Goal: Information Seeking & Learning: Understand process/instructions

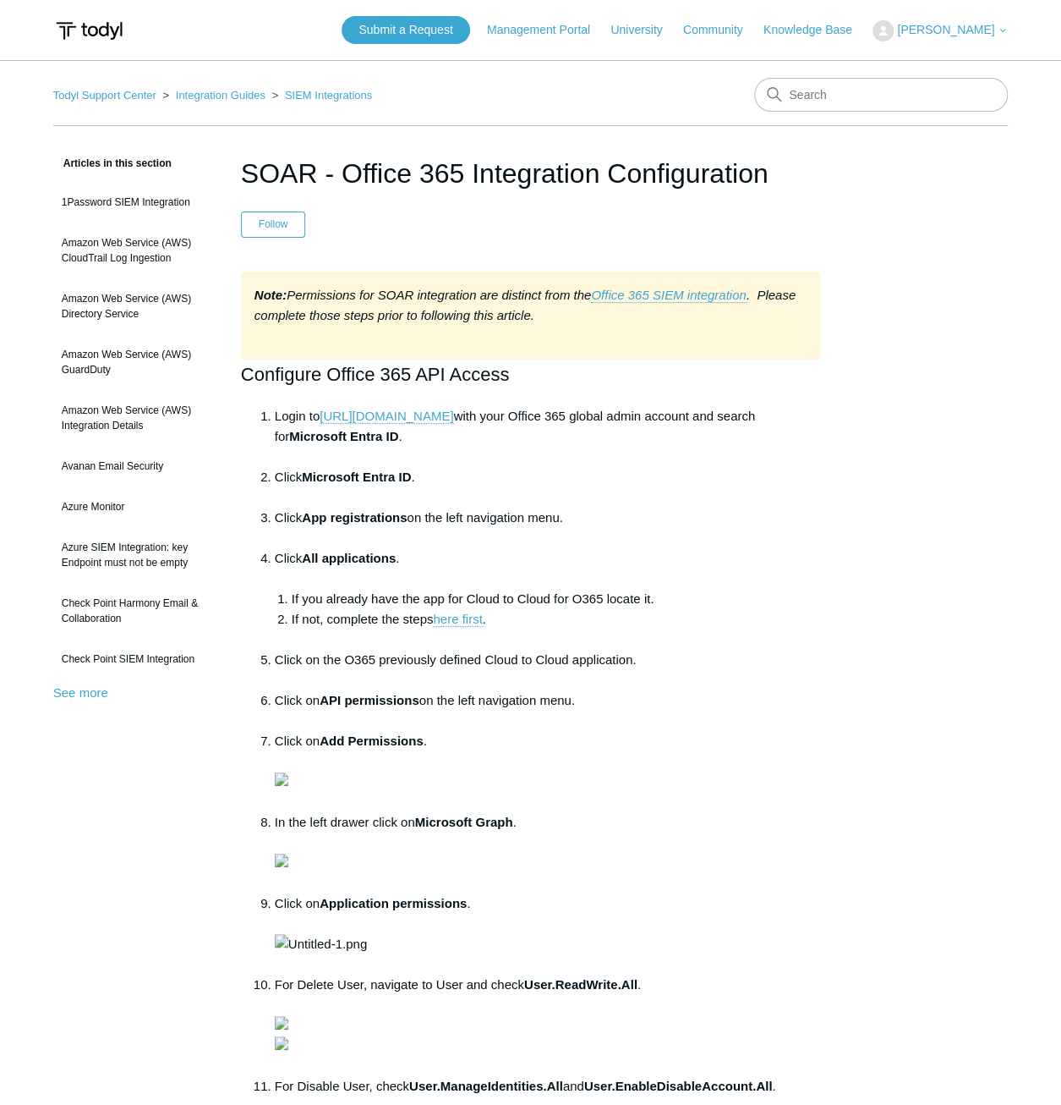
click at [869, 639] on div "Articles in this section 1Password SIEM Integration Amazon Web Service (AWS) Cl…" at bounding box center [531, 1081] width 956 height 1857
click at [858, 513] on div "Articles in this section 1Password SIEM Integration Amazon Web Service (AWS) Cl…" at bounding box center [531, 1081] width 956 height 1857
click at [748, 494] on li "Click Microsoft Entra ID ." at bounding box center [548, 487] width 546 height 41
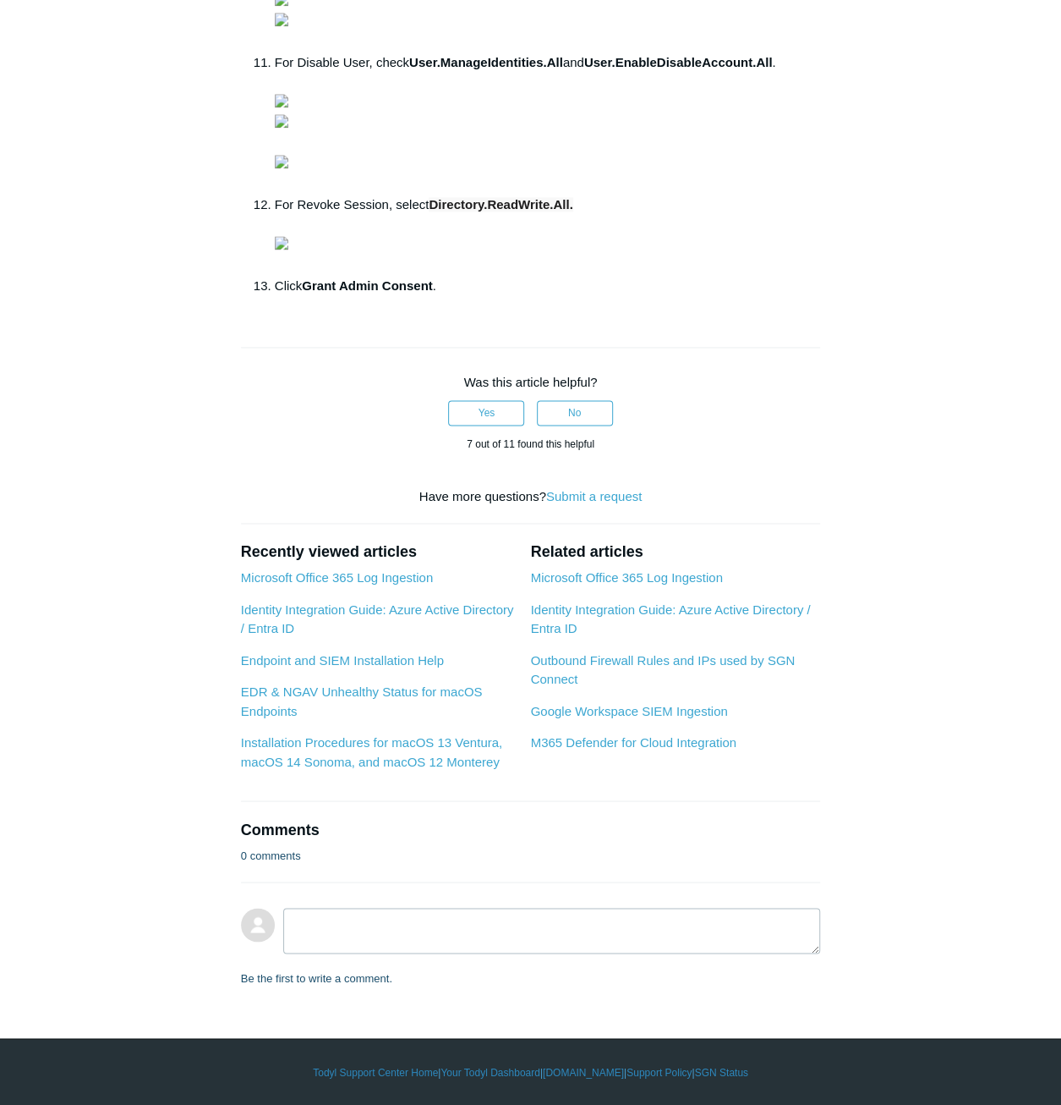
scroll to position [2284, 0]
click at [958, 622] on div "Articles in this section 1Password SIEM Integration Amazon Web Service (AWS) Cl…" at bounding box center [531, 58] width 956 height 1857
click at [878, 710] on div "Articles in this section 1Password SIEM Integration Amazon Web Service (AWS) Cl…" at bounding box center [531, 58] width 956 height 1857
click at [903, 696] on div "Articles in this section 1Password SIEM Integration Amazon Web Service (AWS) Cl…" at bounding box center [531, 58] width 956 height 1857
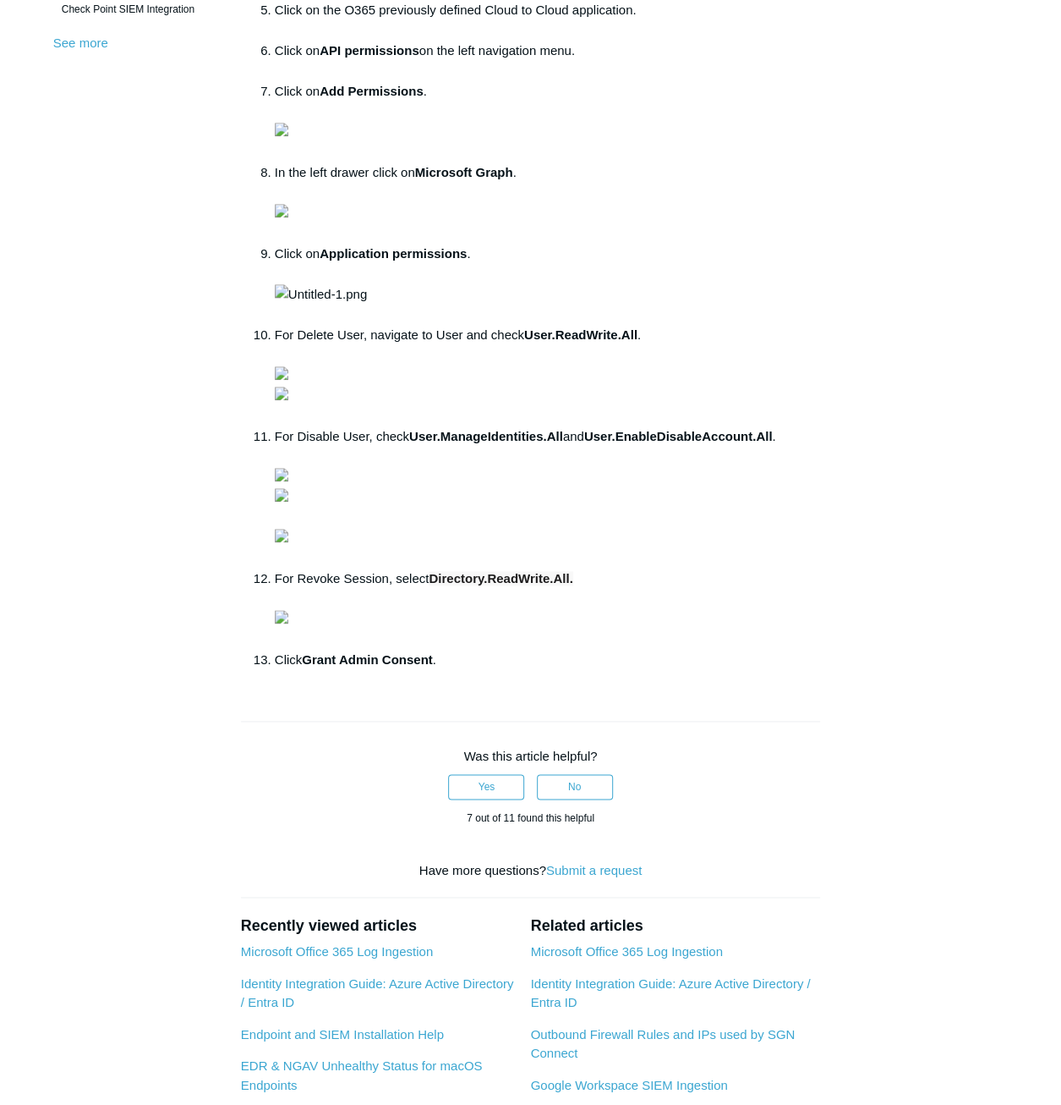
scroll to position [592, 0]
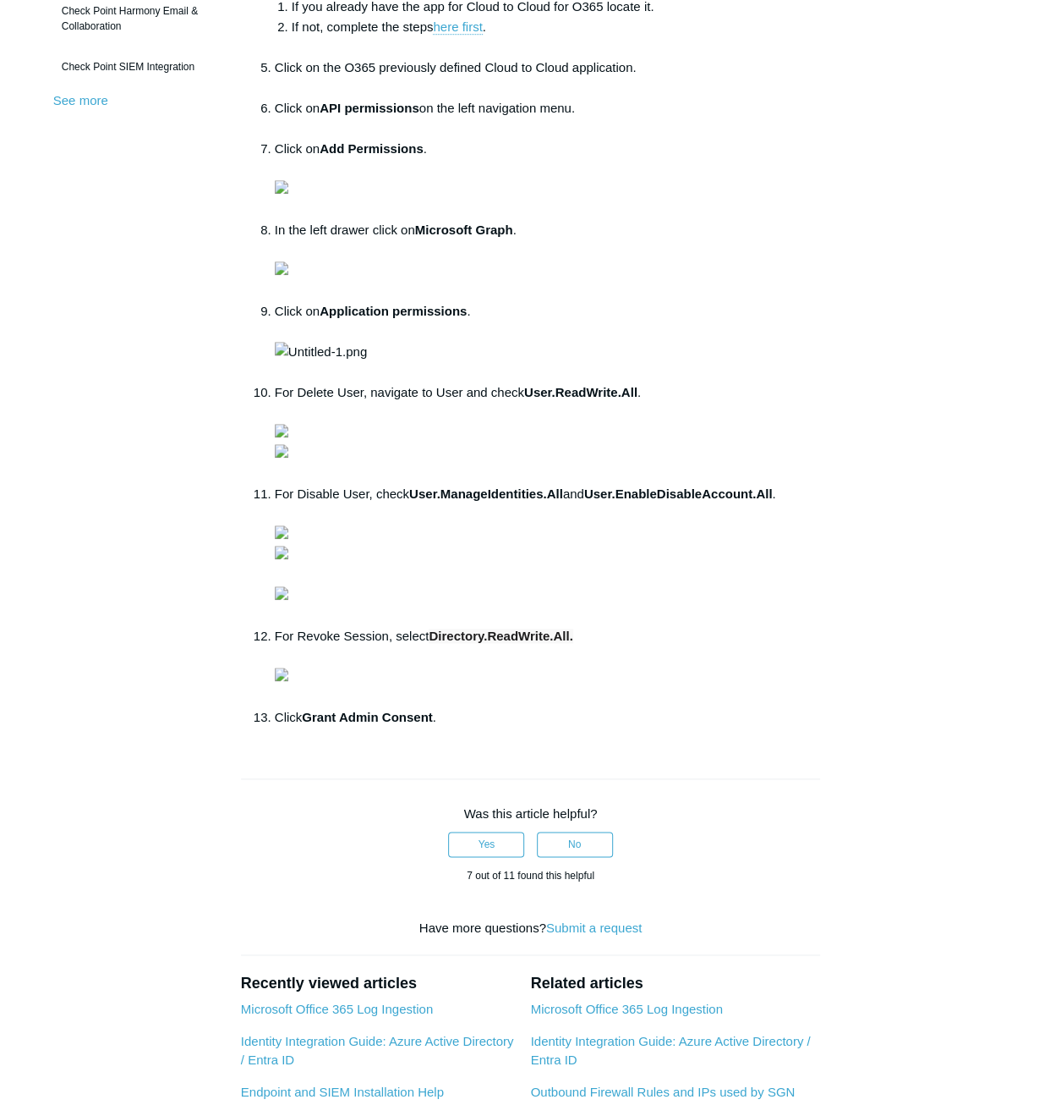
click at [917, 398] on div "Articles in this section 1Password SIEM Integration Amazon Web Service (AWS) Cl…" at bounding box center [531, 489] width 956 height 1857
click at [966, 260] on div "Articles in this section 1Password SIEM Integration Amazon Web Service (AWS) Cl…" at bounding box center [531, 489] width 956 height 1857
click at [944, 265] on div "Articles in this section 1Password SIEM Integration Amazon Web Service (AWS) Cl…" at bounding box center [531, 489] width 956 height 1857
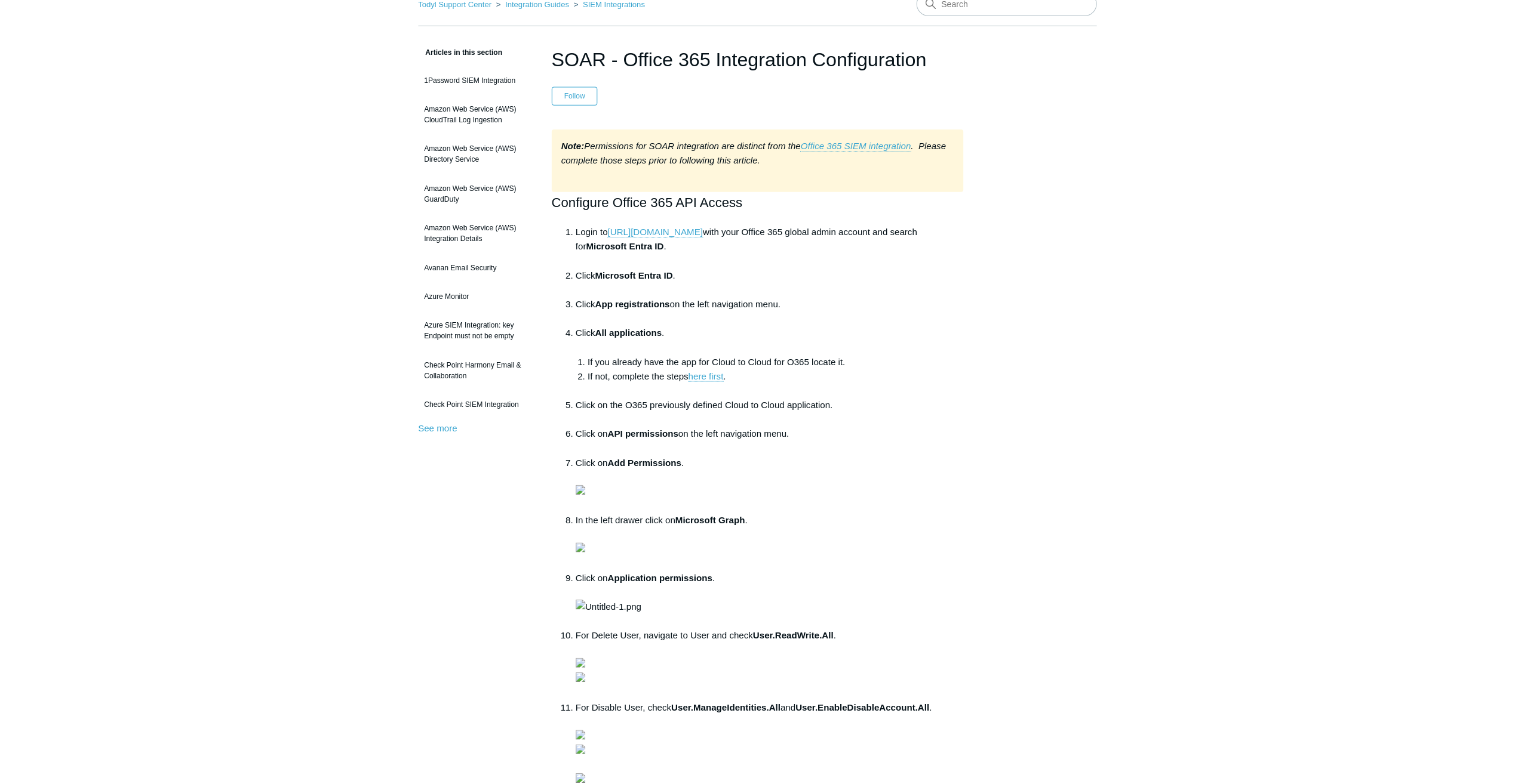
scroll to position [0, 0]
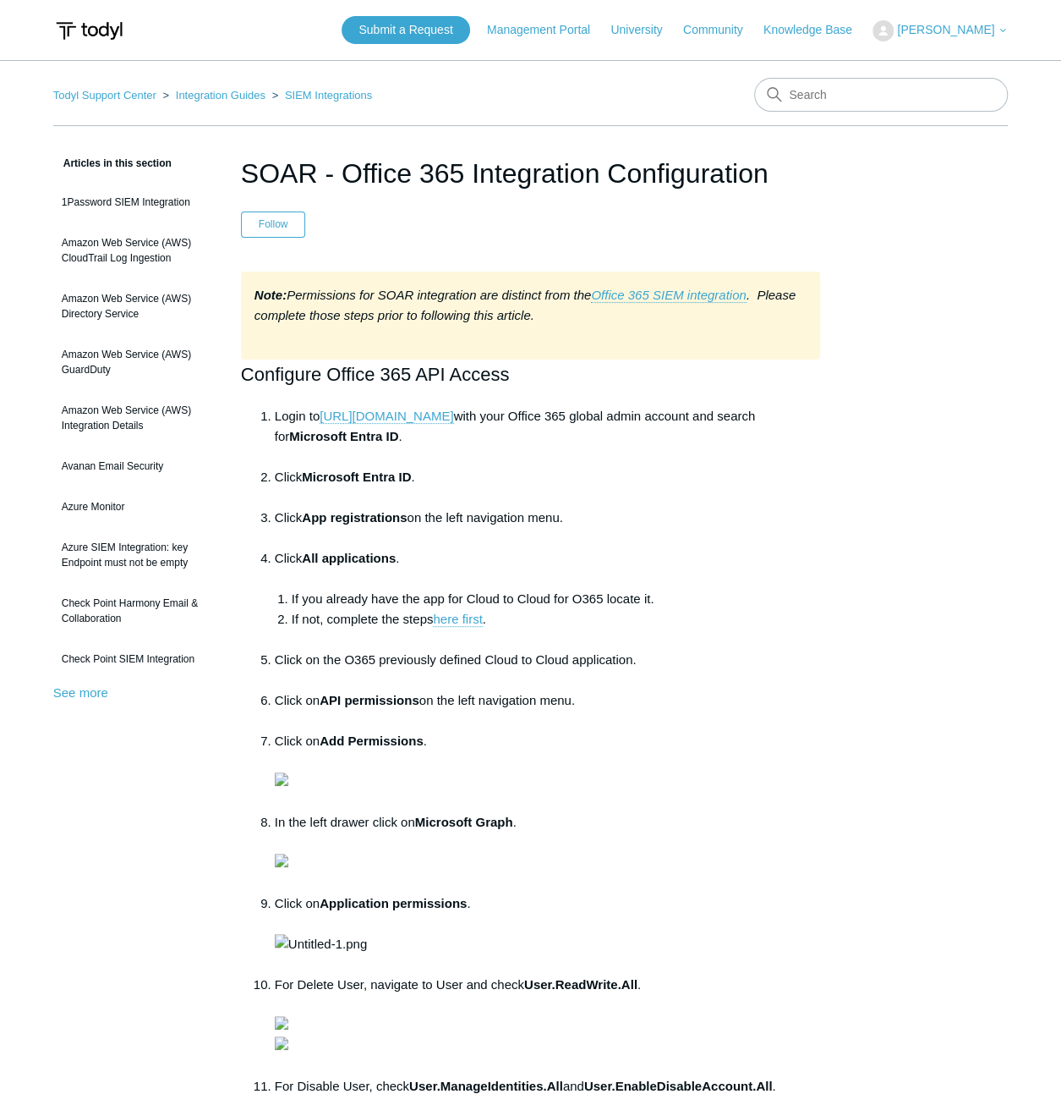
click at [897, 335] on div "Articles in this section 1Password SIEM Integration Amazon Web Service (AWS) Cl…" at bounding box center [531, 1081] width 956 height 1857
click at [986, 466] on div "Articles in this section 1Password SIEM Integration Amazon Web Service (AWS) Cl…" at bounding box center [531, 1081] width 956 height 1857
click at [885, 300] on div "Articles in this section 1Password SIEM Integration Amazon Web Service (AWS) Cl…" at bounding box center [531, 1081] width 956 height 1857
click at [927, 644] on div "Articles in this section 1Password SIEM Integration Amazon Web Service (AWS) Cl…" at bounding box center [531, 1081] width 956 height 1857
click at [886, 464] on div "Articles in this section 1Password SIEM Integration Amazon Web Service (AWS) Cl…" at bounding box center [531, 1081] width 956 height 1857
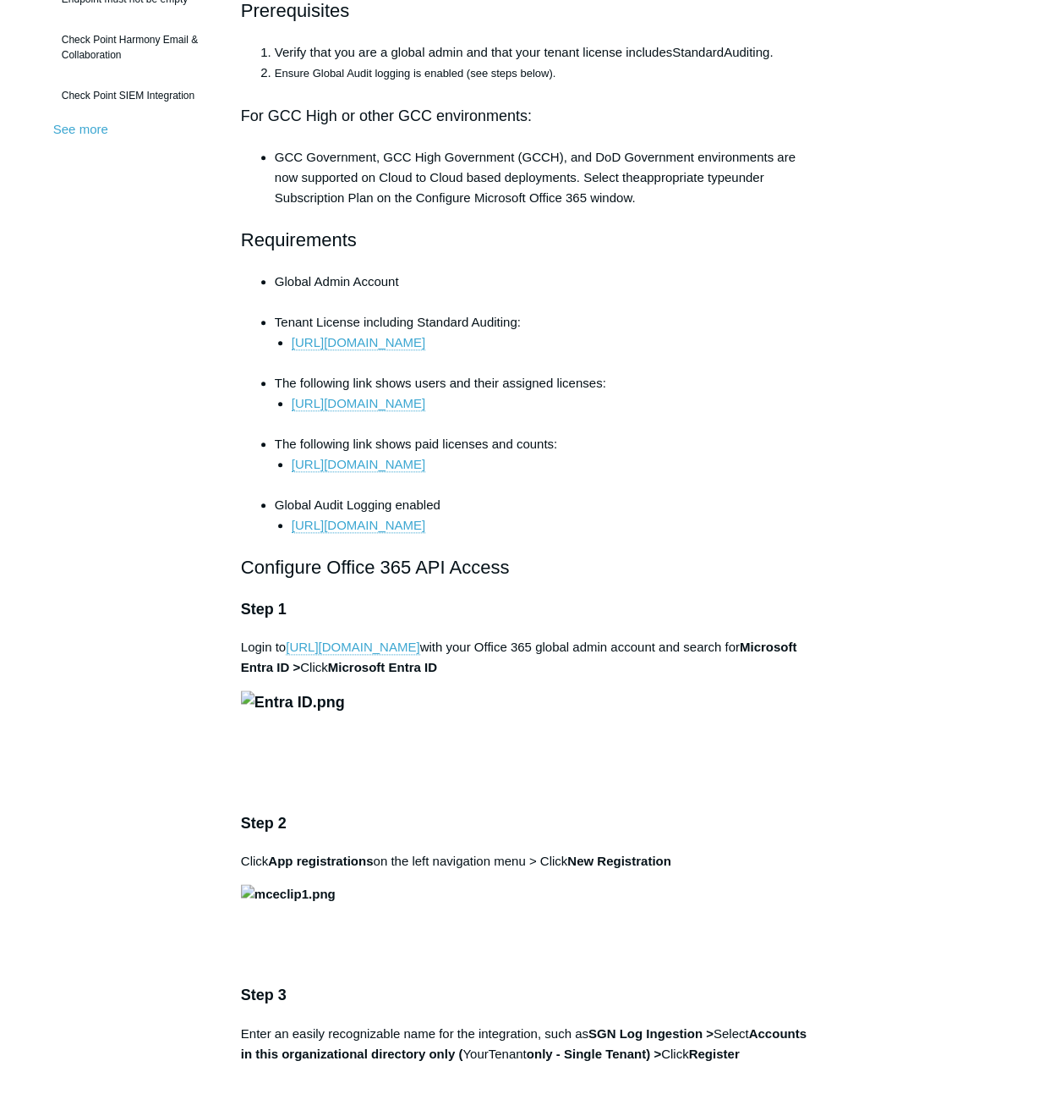
scroll to position [592, 0]
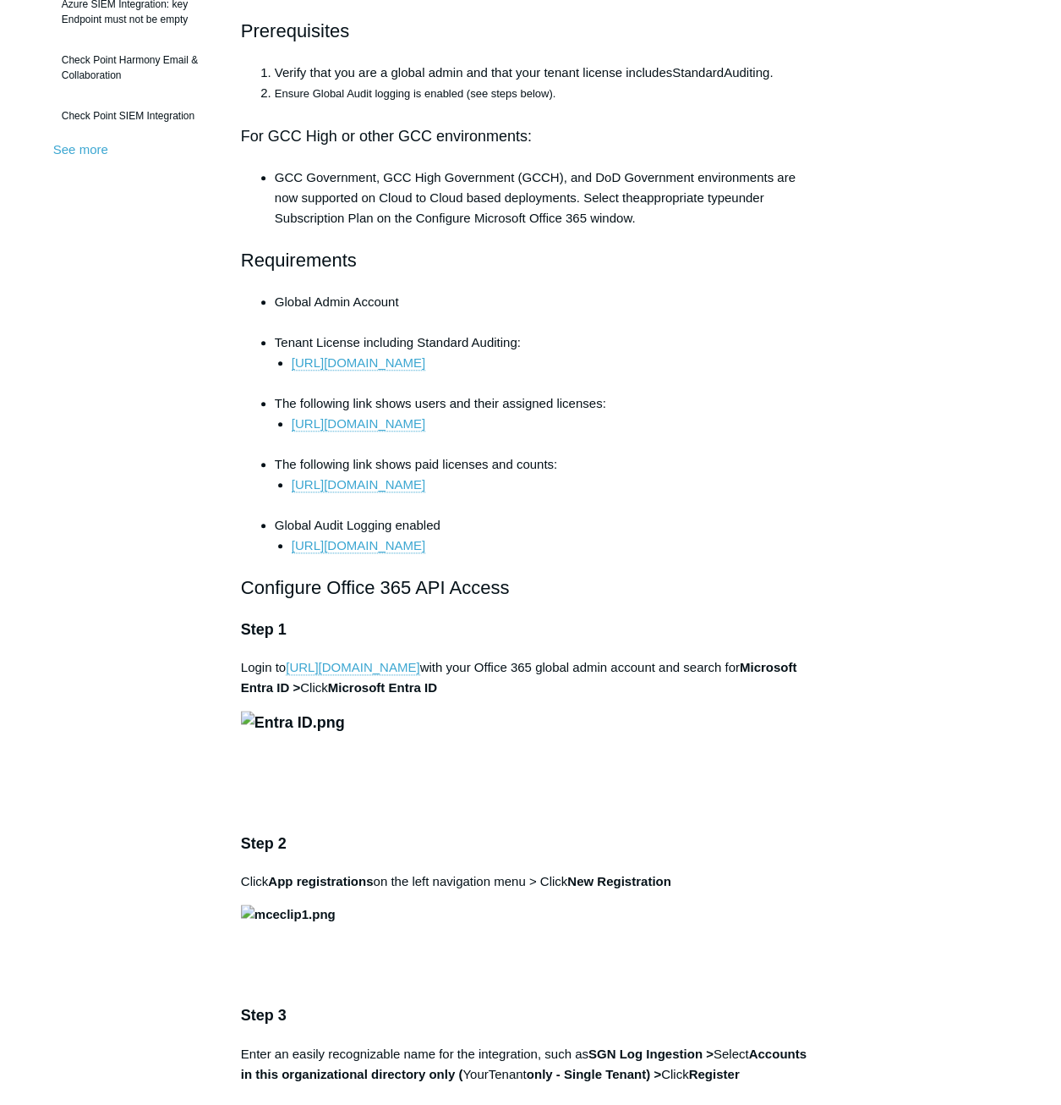
scroll to position [423, 0]
